Goal: Transaction & Acquisition: Purchase product/service

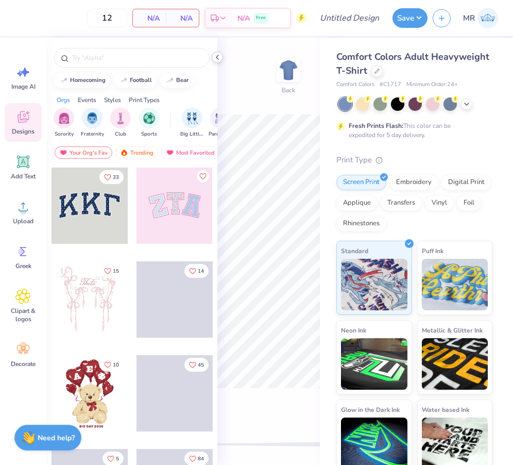
click at [217, 57] on polyline at bounding box center [217, 57] width 2 height 4
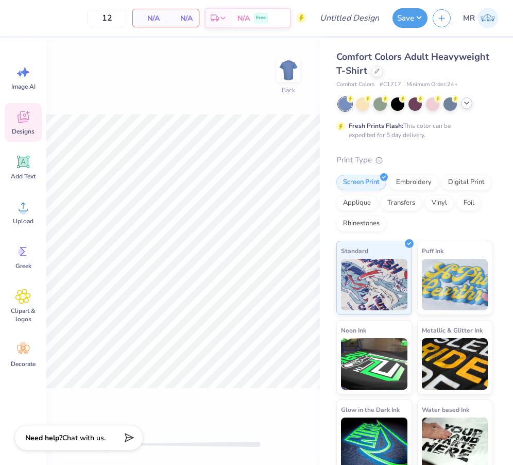
click at [469, 105] on icon at bounding box center [467, 103] width 8 height 8
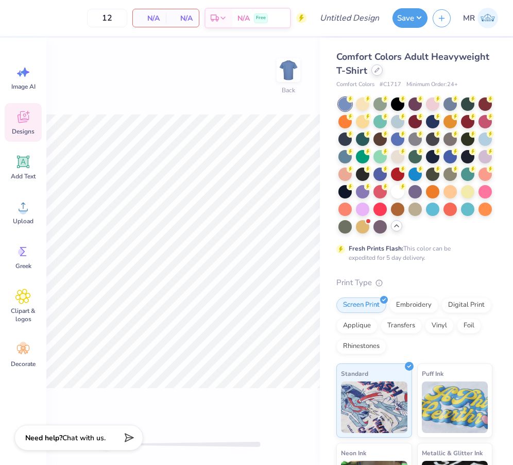
click at [376, 67] on icon at bounding box center [377, 69] width 5 height 5
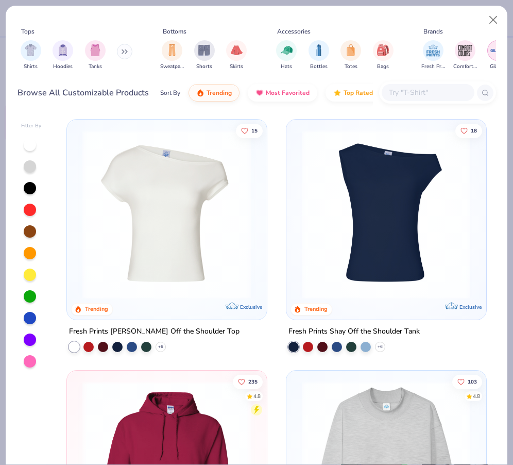
click at [493, 53] on img "filter for Gildan" at bounding box center [497, 50] width 15 height 15
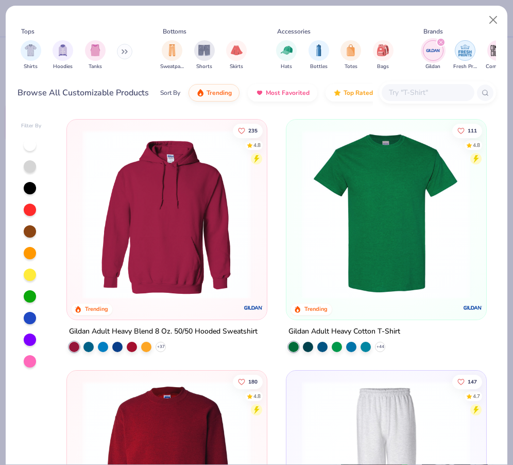
click at [462, 57] on img "filter for Fresh Prints" at bounding box center [465, 50] width 15 height 15
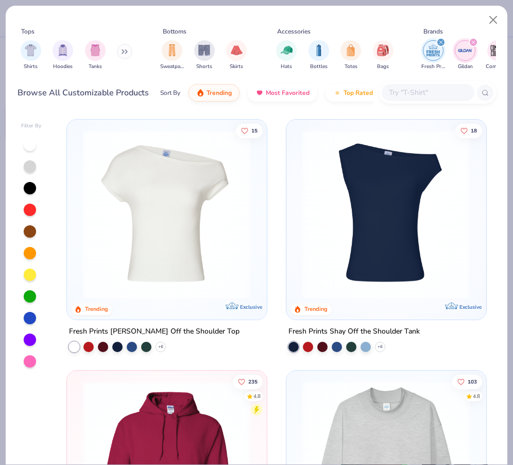
click at [438, 41] on div "filter for Fresh Prints" at bounding box center [440, 42] width 9 height 9
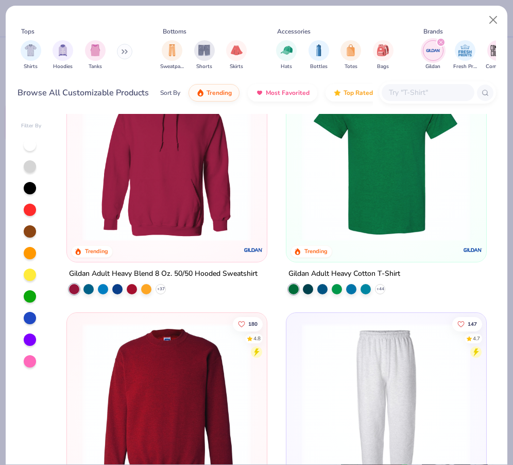
scroll to position [60, 0]
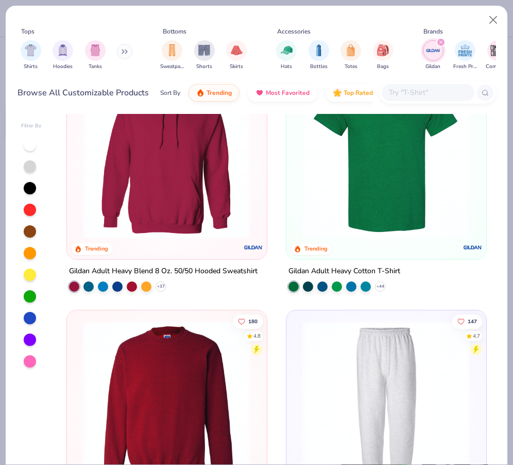
click at [383, 172] on img at bounding box center [386, 154] width 179 height 169
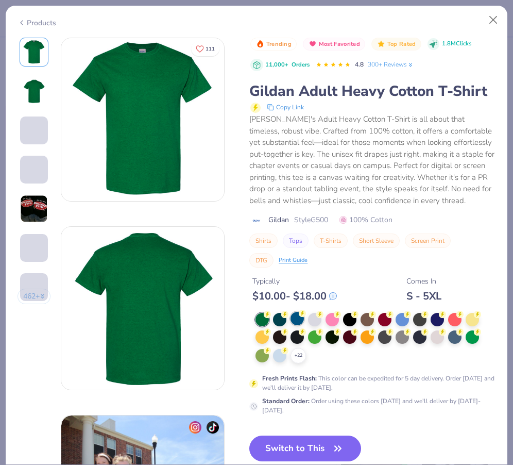
click at [300, 318] on div at bounding box center [297, 318] width 13 height 13
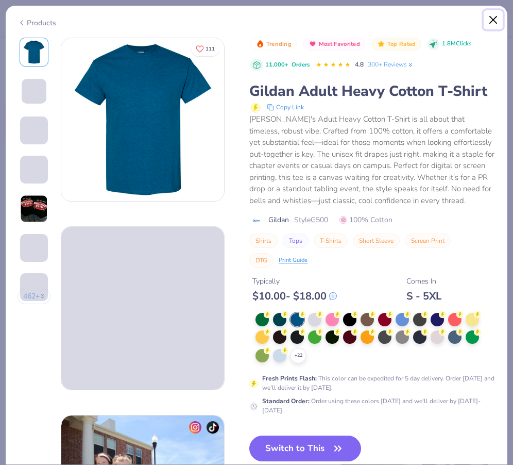
click at [497, 21] on button "Close" at bounding box center [494, 20] width 20 height 20
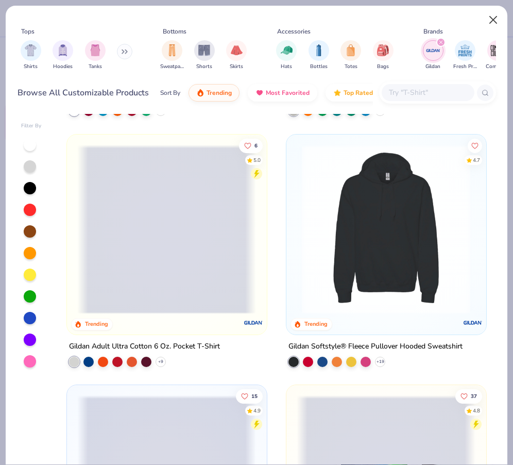
scroll to position [734, 0]
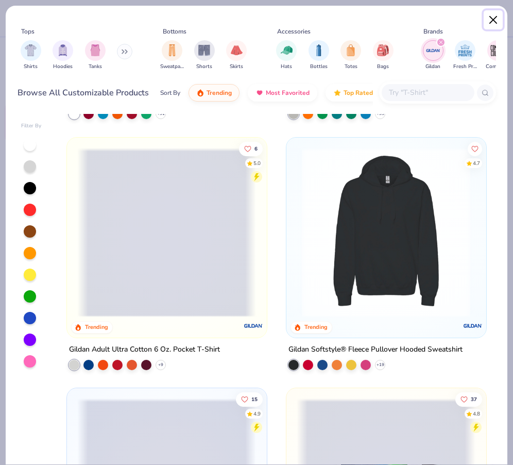
click at [493, 22] on button "Close" at bounding box center [494, 20] width 20 height 20
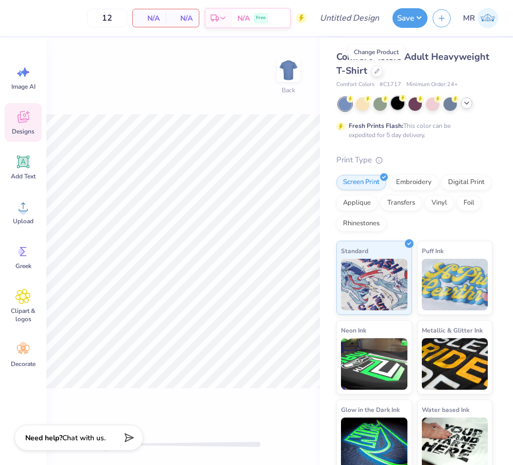
click at [400, 108] on div at bounding box center [397, 102] width 13 height 13
click at [464, 102] on icon at bounding box center [467, 103] width 8 height 8
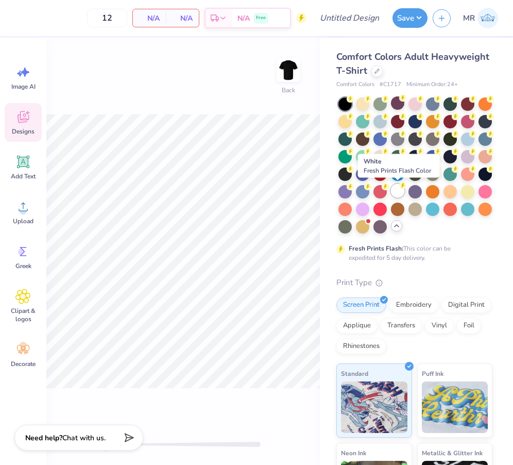
click at [400, 189] on icon at bounding box center [402, 185] width 7 height 7
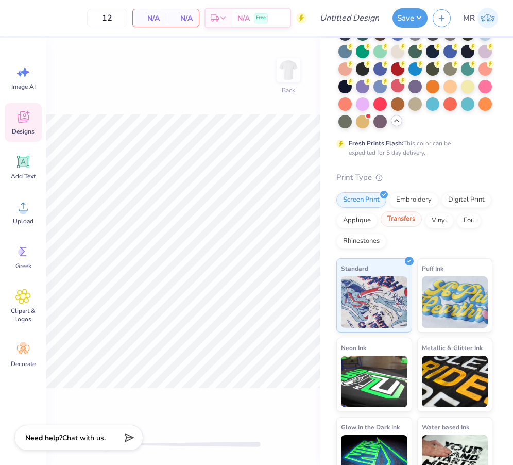
scroll to position [131, 0]
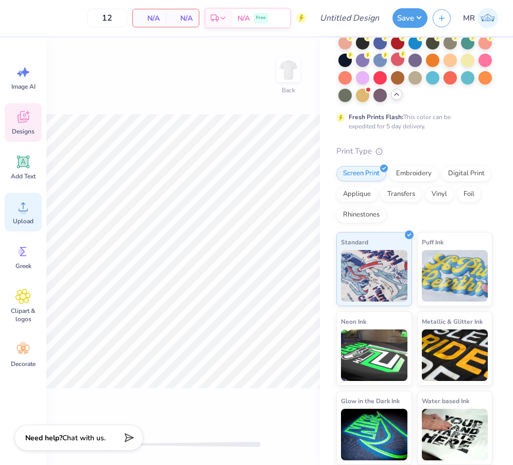
click at [13, 219] on span "Upload" at bounding box center [23, 221] width 21 height 8
click at [37, 255] on div "Greek" at bounding box center [23, 257] width 37 height 39
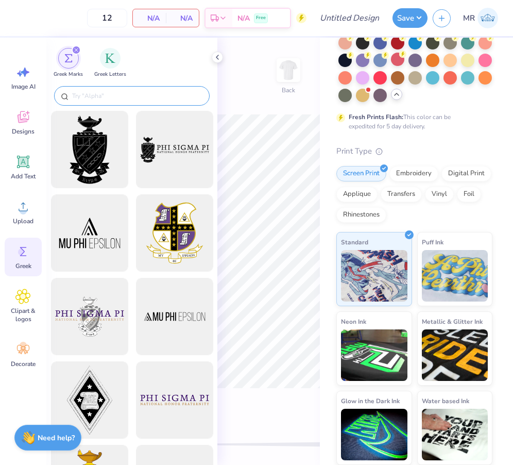
click at [133, 98] on input "text" at bounding box center [137, 96] width 132 height 10
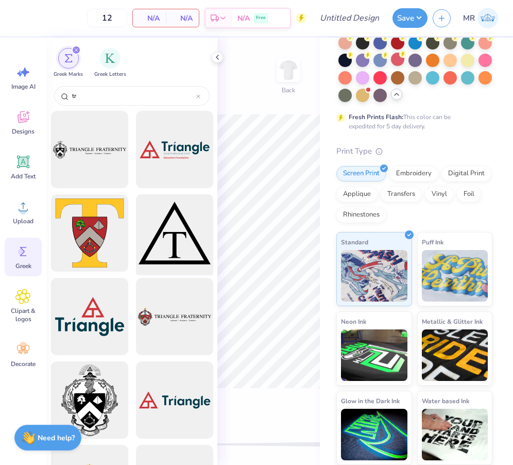
type input "tr"
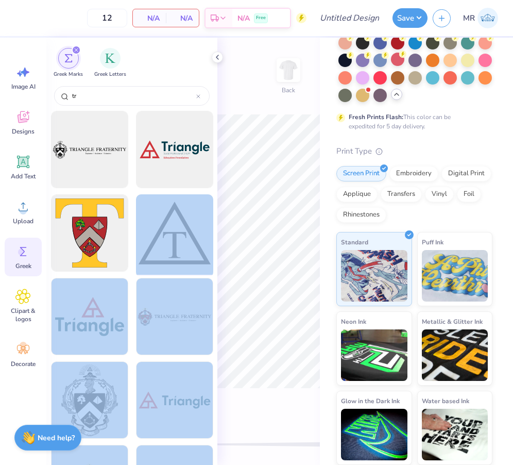
click at [280, 194] on div "12 N/A Per Item N/A Total Est. Delivery N/A Free Design Title Save MR Image AI …" at bounding box center [256, 232] width 513 height 465
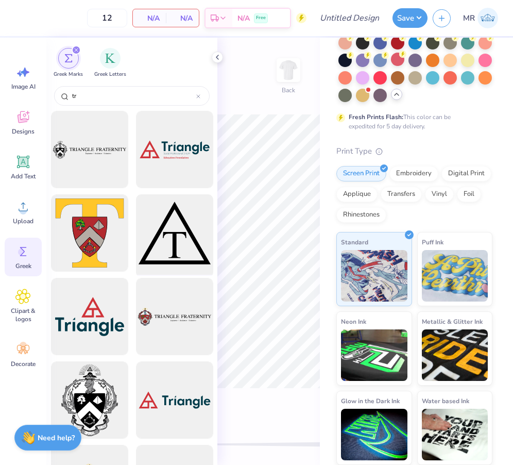
click at [202, 216] on div at bounding box center [174, 233] width 85 height 85
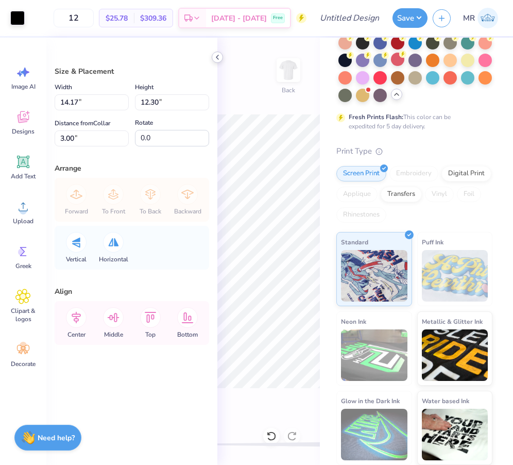
click at [214, 56] on icon at bounding box center [217, 57] width 8 height 8
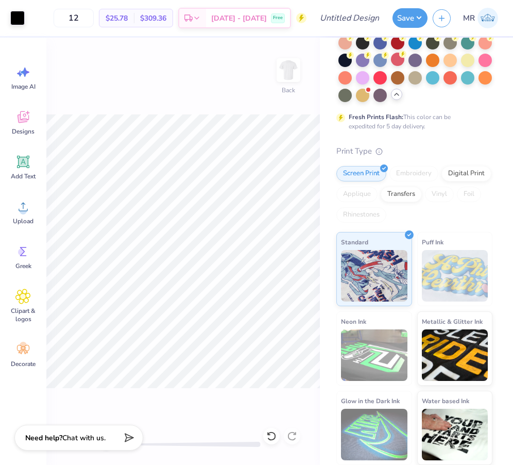
type input "1.91"
type input "1.66"
click at [284, 75] on img at bounding box center [288, 69] width 41 height 41
click at [21, 262] on span "Greek" at bounding box center [23, 266] width 16 height 8
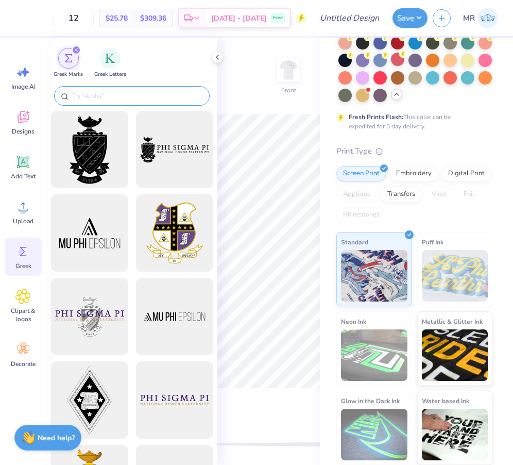
click at [122, 90] on div at bounding box center [132, 96] width 156 height 20
click at [132, 97] on input "text" at bounding box center [137, 96] width 132 height 10
click at [103, 56] on div "filter for Greek Letters" at bounding box center [110, 58] width 21 height 21
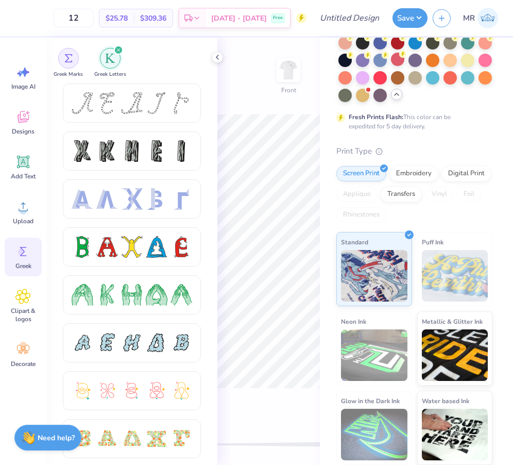
click at [69, 60] on img "filter for Greek Marks" at bounding box center [68, 58] width 8 height 8
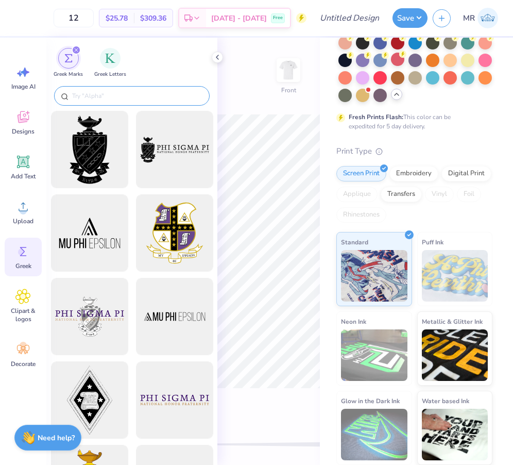
click at [86, 97] on input "text" at bounding box center [137, 96] width 132 height 10
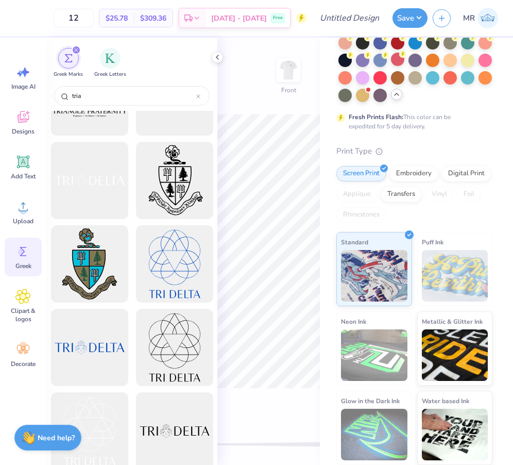
scroll to position [385, 0]
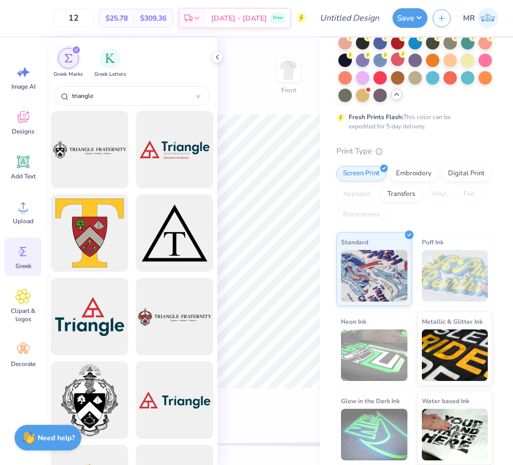
type input "triangle"
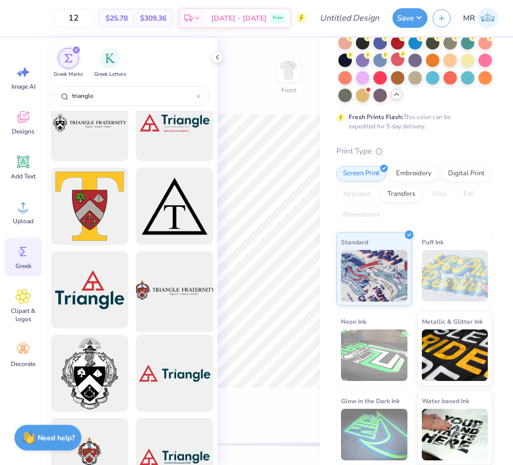
scroll to position [0, 0]
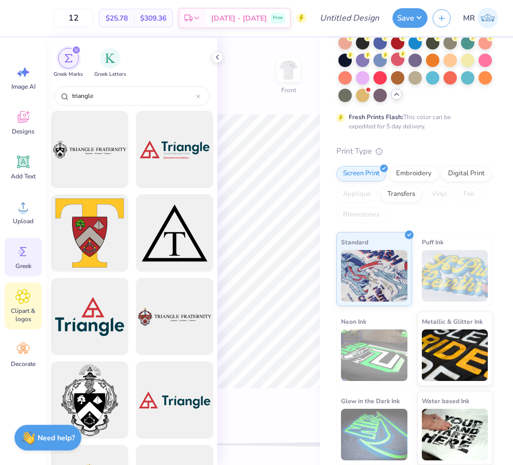
click at [20, 308] on span "Clipart & logos" at bounding box center [23, 315] width 34 height 16
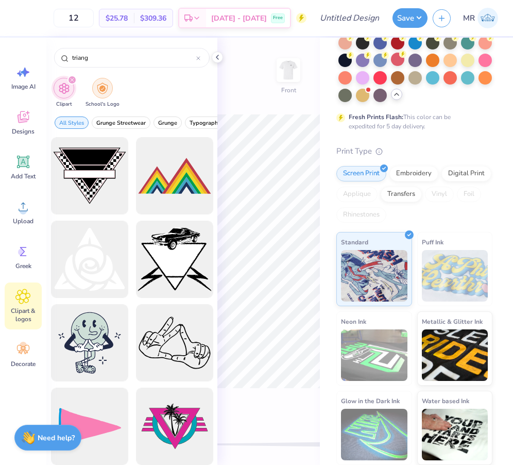
type input "triang"
click at [98, 87] on img "filter for School's Logo" at bounding box center [102, 88] width 11 height 12
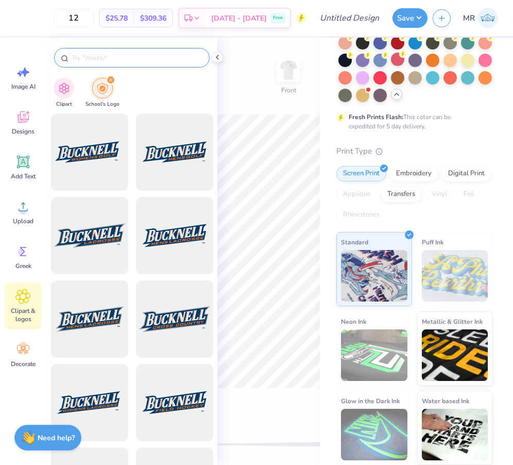
click at [99, 57] on input "text" at bounding box center [137, 58] width 132 height 10
